Goal: Task Accomplishment & Management: Manage account settings

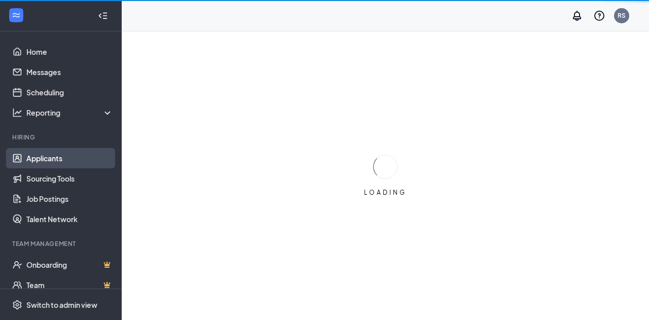
click at [66, 159] on link "Applicants" at bounding box center [69, 158] width 87 height 20
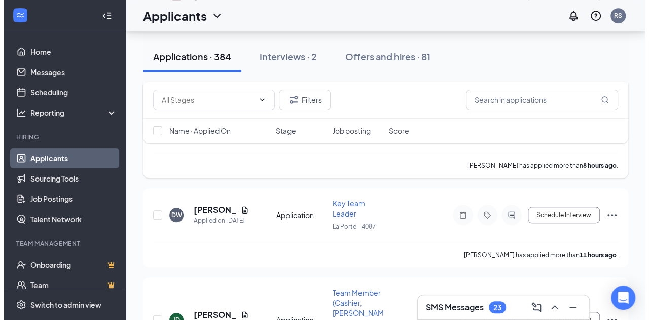
scroll to position [406, 0]
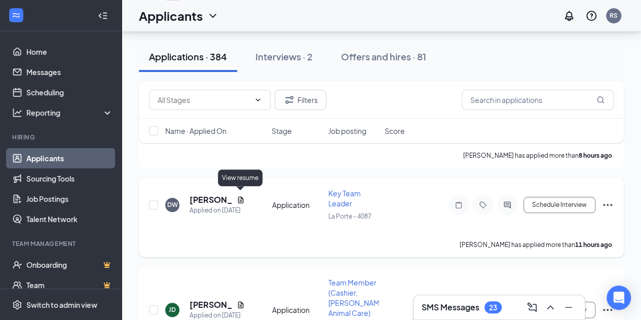
click at [241, 196] on icon "Document" at bounding box center [241, 199] width 6 height 7
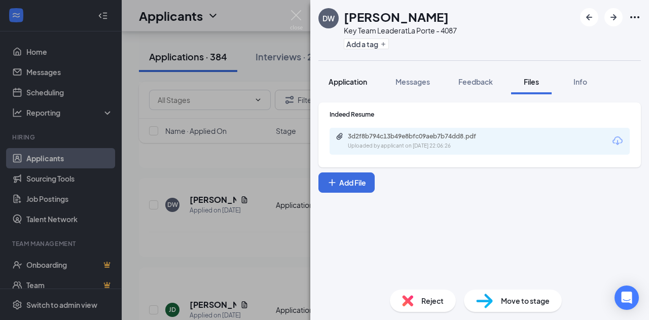
click at [348, 80] on span "Application" at bounding box center [348, 81] width 39 height 9
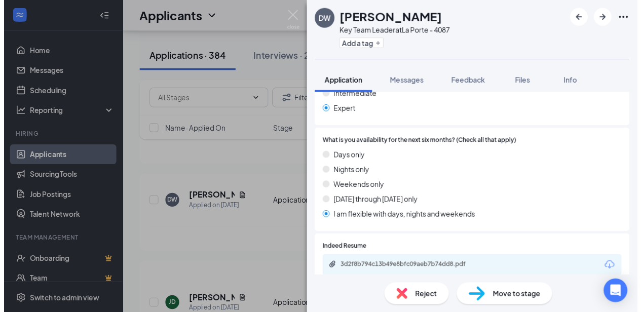
scroll to position [355, 0]
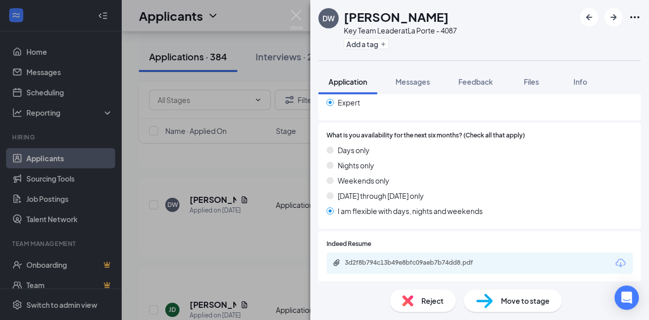
click at [442, 258] on div "3d2f8b794c13b49e8bfc09aeb7b74dd8.pdf" at bounding box center [480, 263] width 306 height 21
click at [443, 261] on div "3d2f8b794c13b49e8bfc09aeb7b74dd8.pdf" at bounding box center [416, 263] width 142 height 8
click at [289, 20] on div "DW [PERSON_NAME] Key Team Leader at La Porte - 4087 Add a tag Application Messa…" at bounding box center [324, 160] width 649 height 320
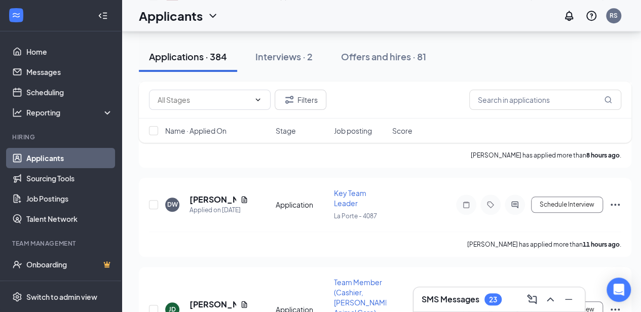
click at [296, 16] on div "Applicants RS" at bounding box center [382, 15] width 520 height 31
